Goal: Task Accomplishment & Management: Use online tool/utility

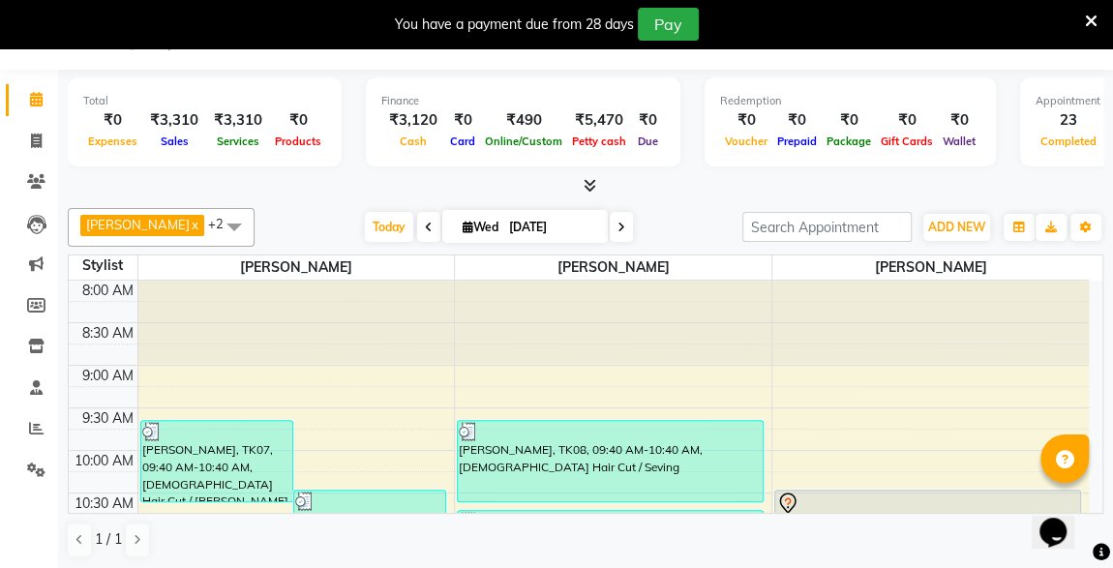
scroll to position [1020, 0]
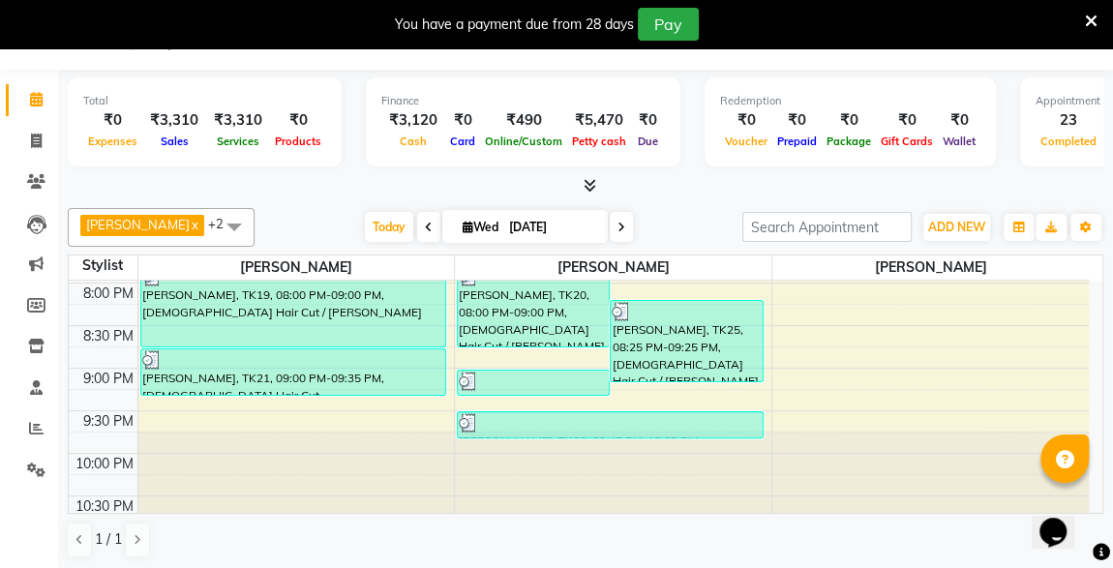
click at [911, 190] on div at bounding box center [586, 186] width 1036 height 20
click at [44, 142] on span at bounding box center [36, 142] width 34 height 22
select select "service"
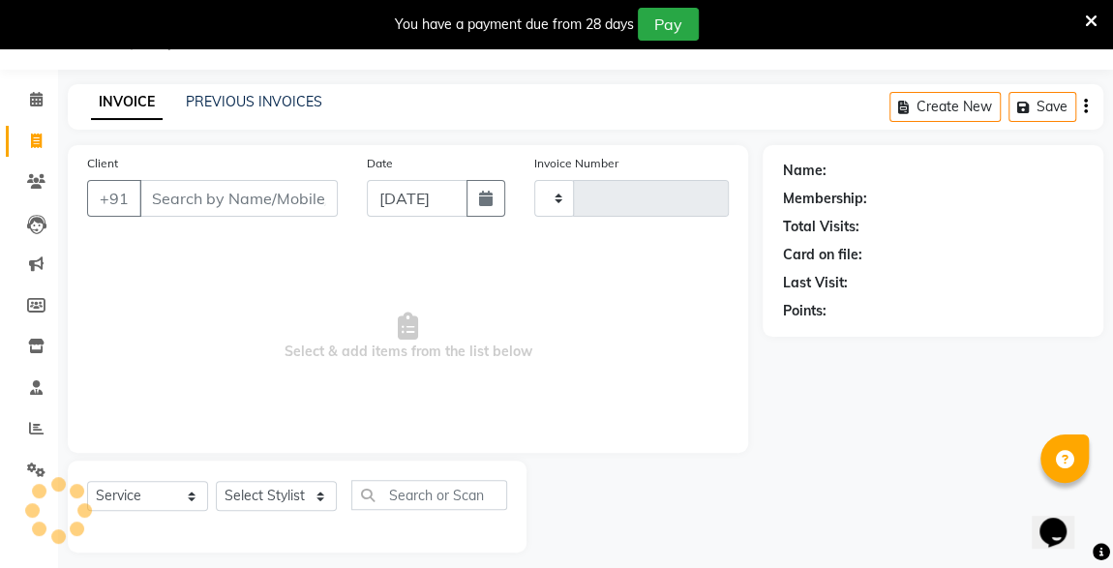
type input "4542"
select select "7003"
click at [207, 208] on input "Client" at bounding box center [238, 198] width 198 height 37
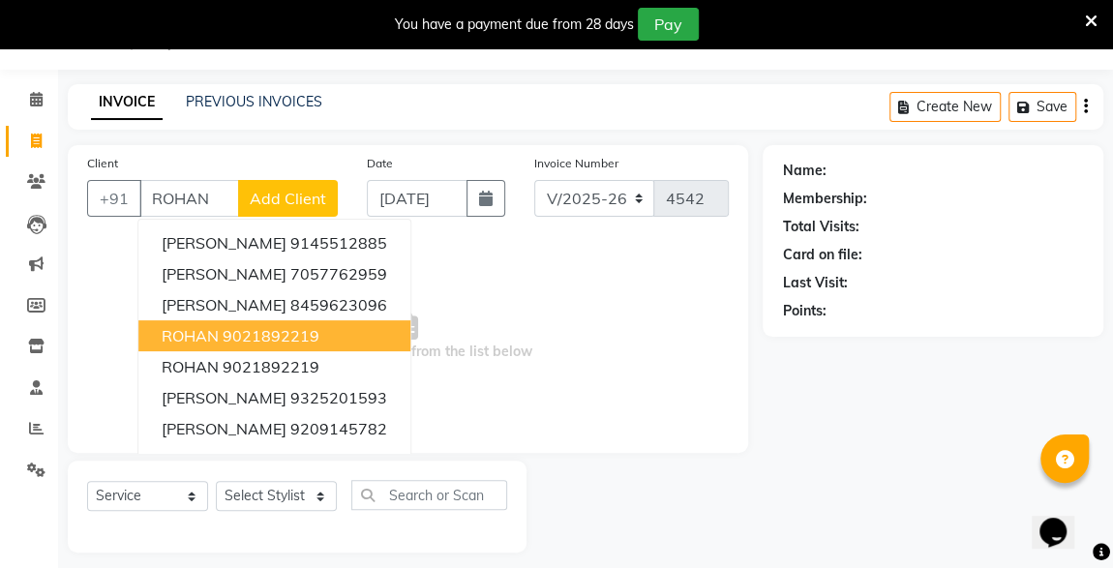
click at [187, 340] on span "ROHAN" at bounding box center [190, 335] width 57 height 19
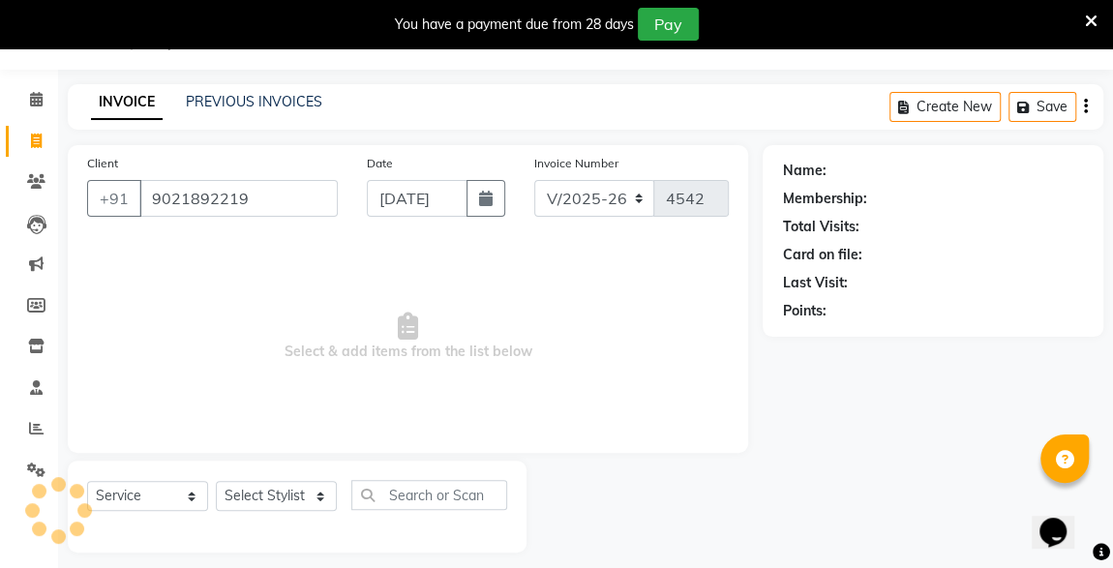
type input "9021892219"
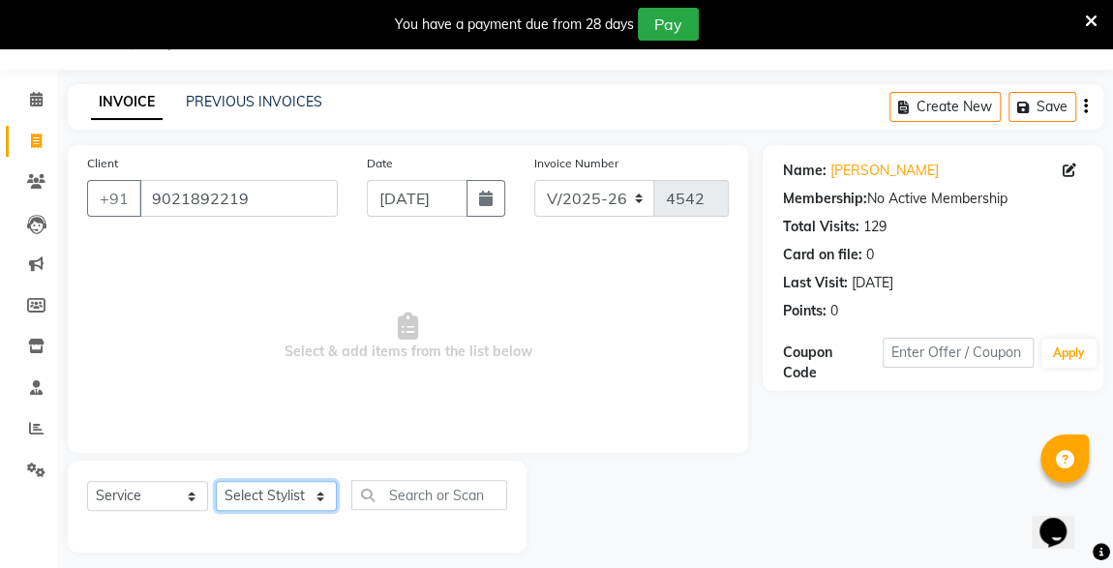
drag, startPoint x: 270, startPoint y: 504, endPoint x: 270, endPoint y: 416, distance: 88.1
click at [270, 416] on div "Client [PHONE_NUMBER] Date [DATE] Invoice Number V/2025 V/[PHONE_NUMBER] Select…" at bounding box center [408, 349] width 710 height 408
select select "57588"
click at [216, 481] on select "Select Stylist [PERSON_NAME] [PERSON_NAME] [PERSON_NAME]" at bounding box center [276, 496] width 121 height 30
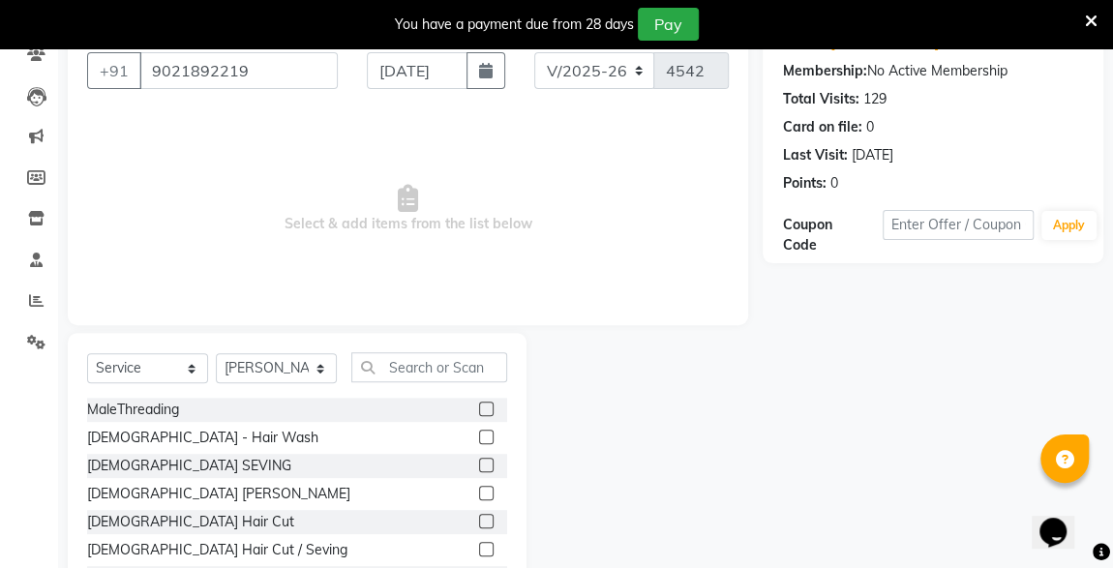
scroll to position [253, 0]
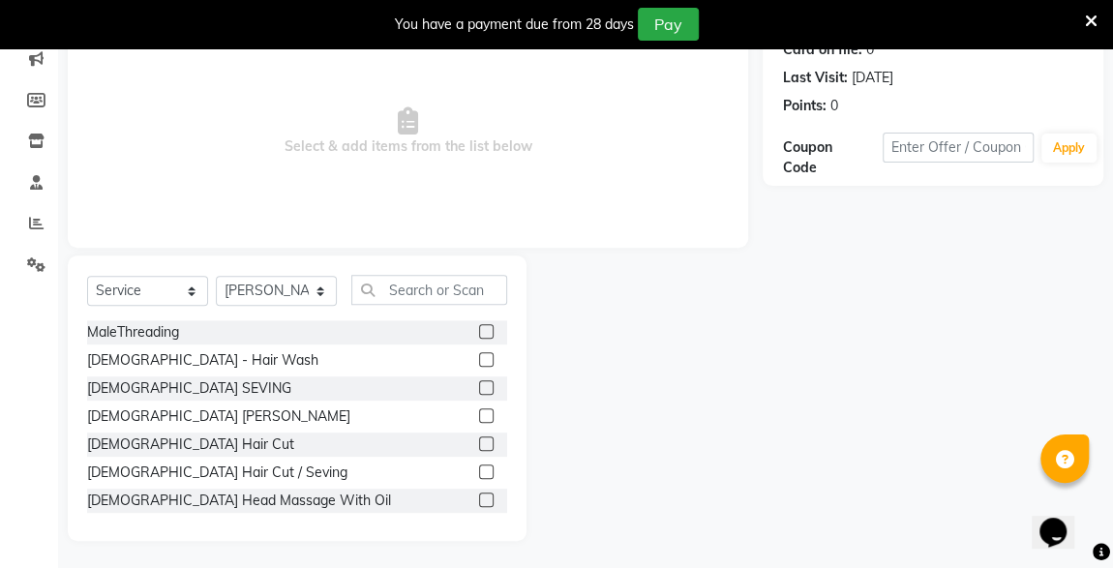
click at [479, 382] on label at bounding box center [486, 388] width 15 height 15
click at [479, 382] on input "checkbox" at bounding box center [485, 388] width 13 height 13
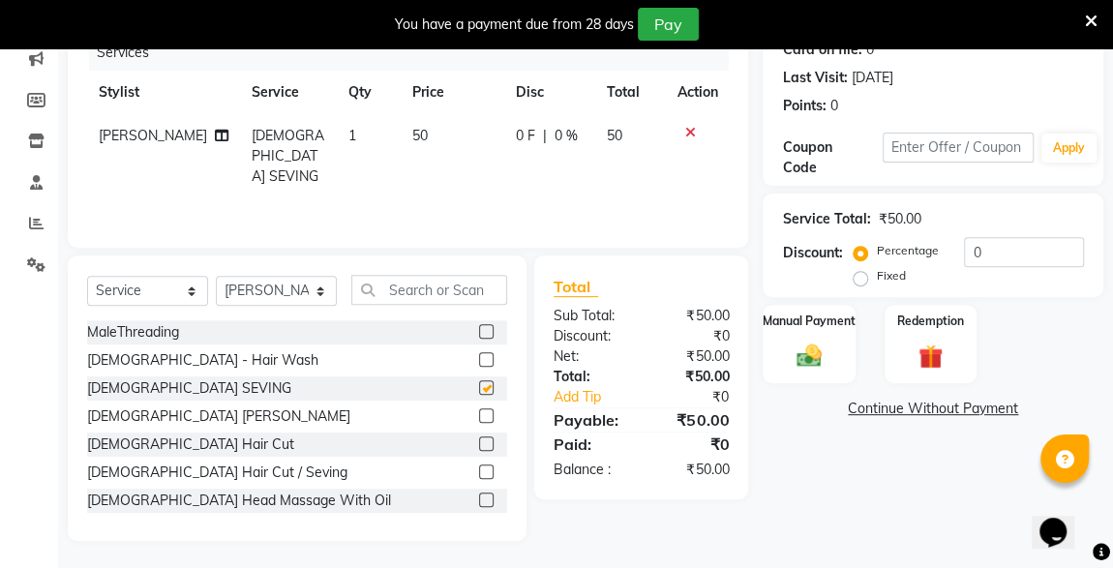
checkbox input "false"
click at [816, 366] on img at bounding box center [809, 356] width 41 height 28
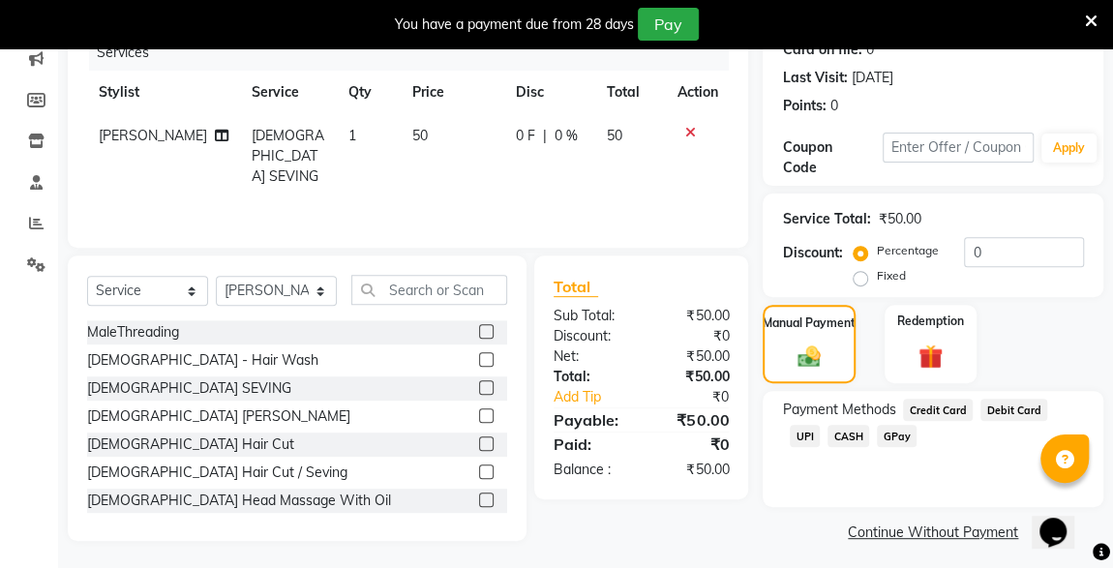
click at [820, 425] on span "UPI" at bounding box center [805, 436] width 30 height 22
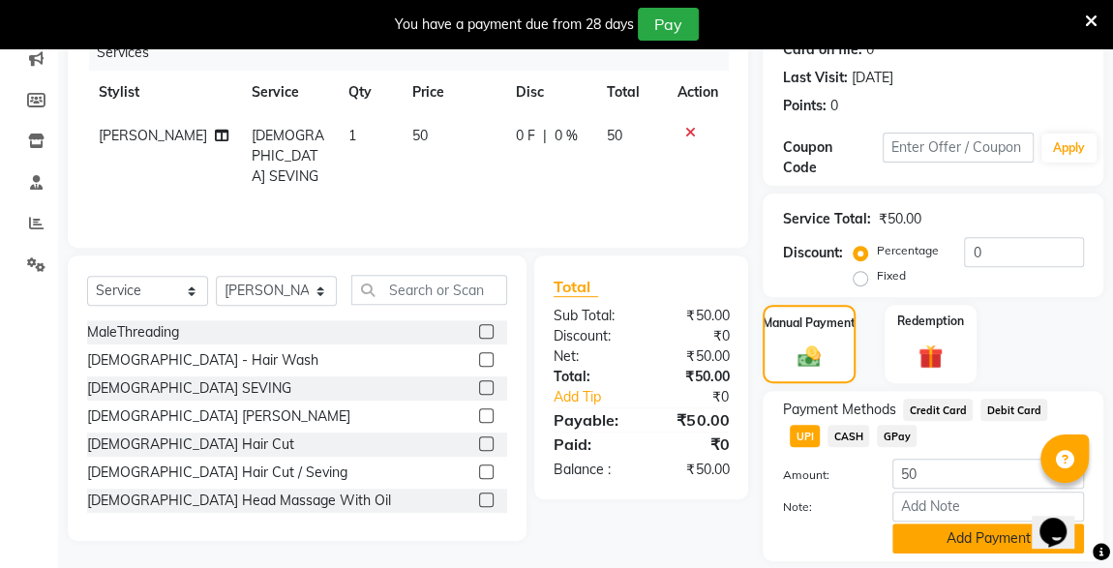
click at [1003, 533] on button "Add Payment" at bounding box center [989, 539] width 192 height 30
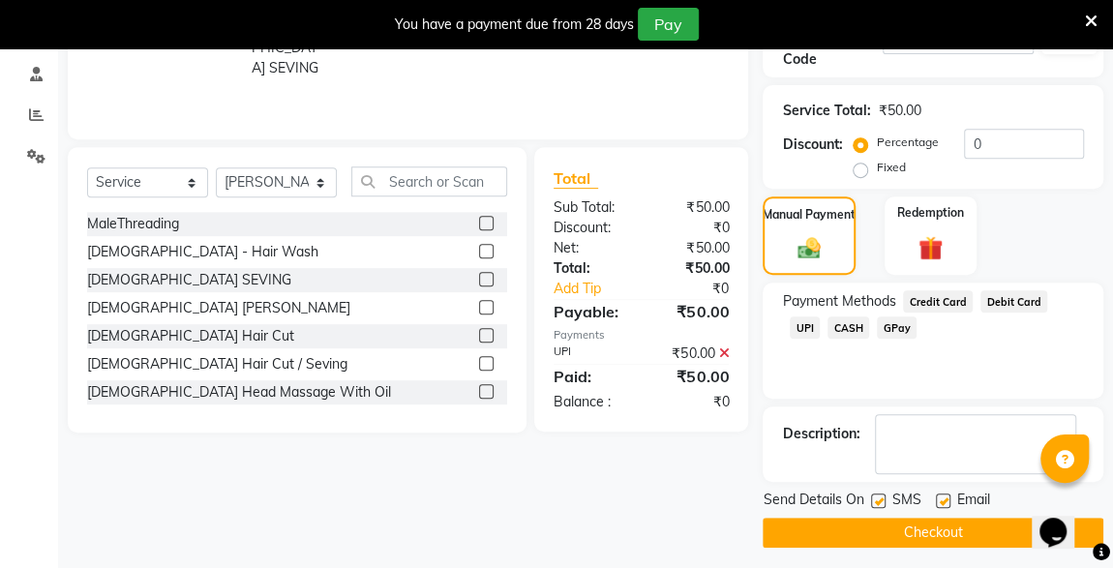
scroll to position [367, 0]
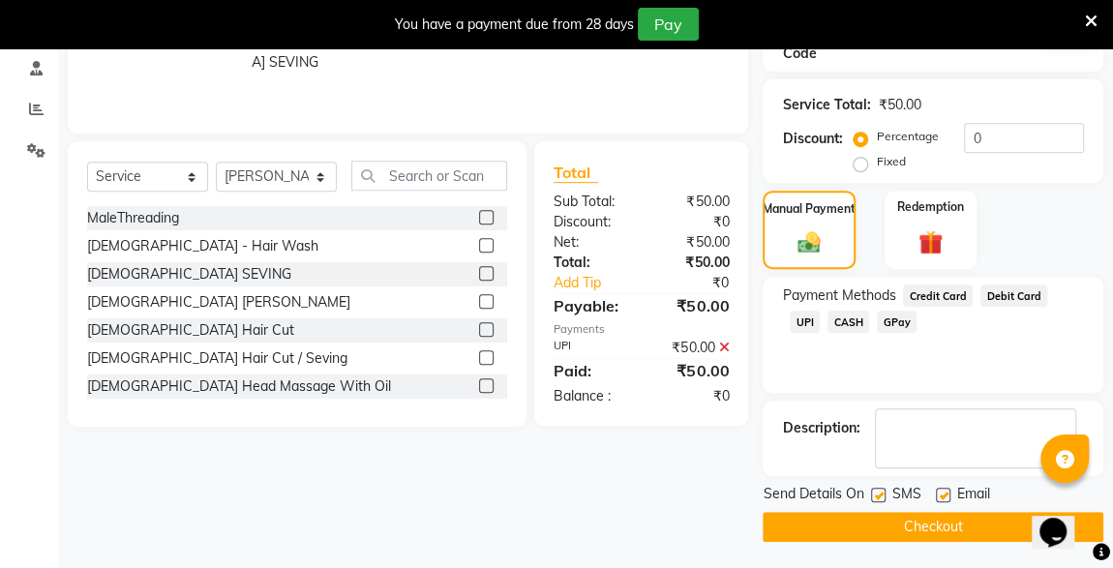
click at [879, 493] on label at bounding box center [878, 495] width 15 height 15
click at [879, 493] on input "checkbox" at bounding box center [877, 496] width 13 height 13
checkbox input "false"
click at [919, 523] on button "Checkout" at bounding box center [933, 527] width 341 height 30
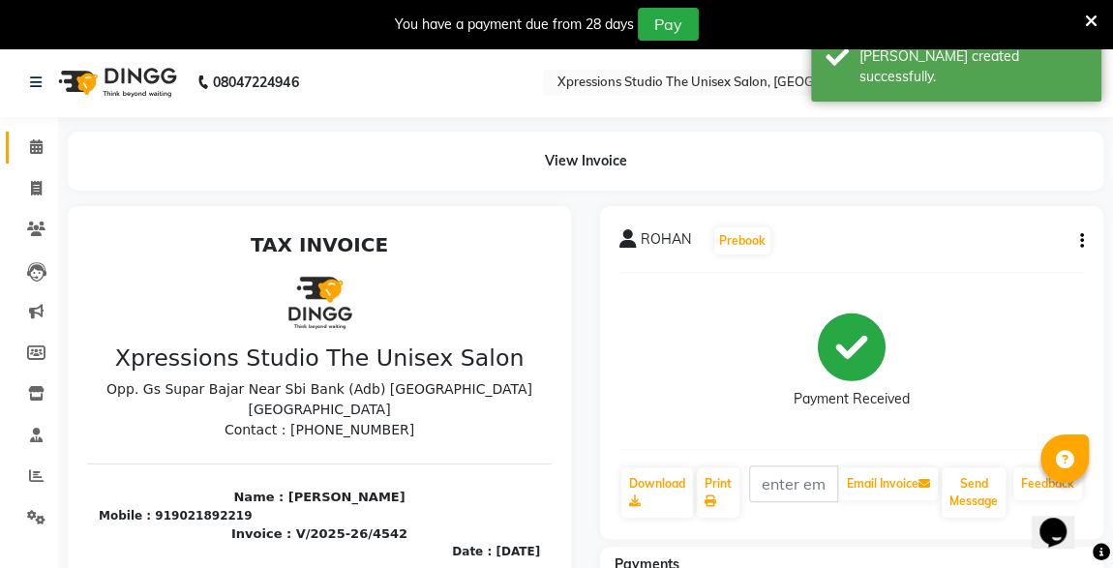
click at [46, 135] on link "Calendar" at bounding box center [29, 148] width 46 height 32
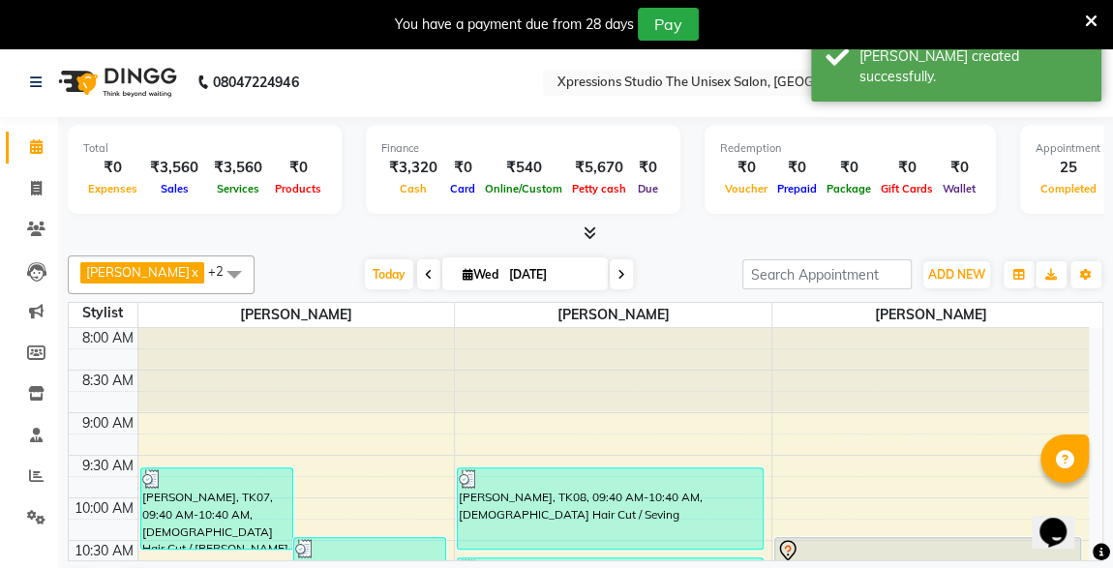
click at [591, 230] on icon at bounding box center [590, 233] width 13 height 15
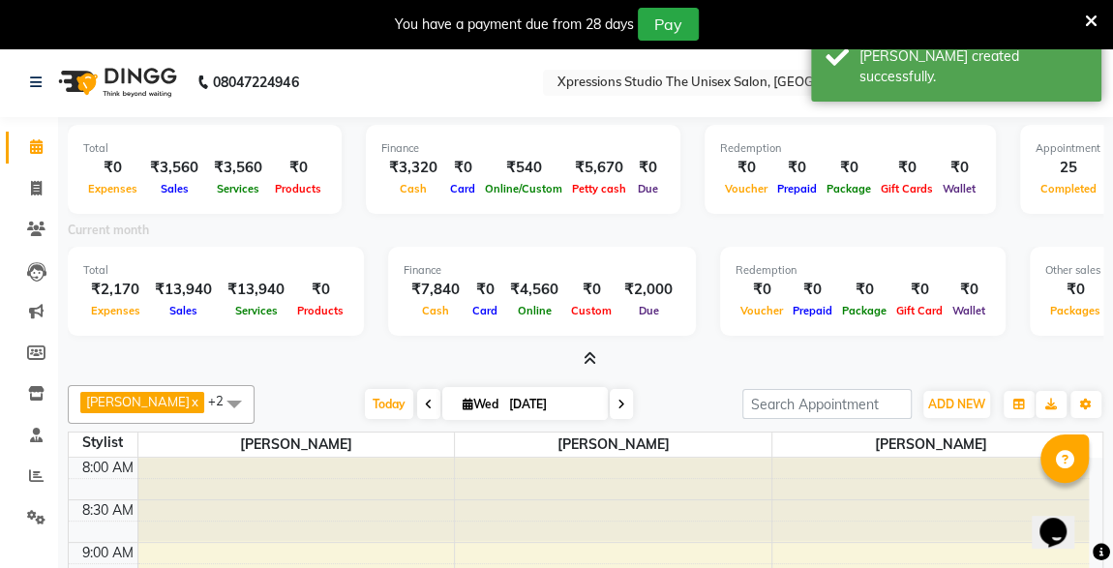
click at [591, 230] on div "Current month" at bounding box center [585, 233] width 1065 height 27
